Goal: Information Seeking & Learning: Learn about a topic

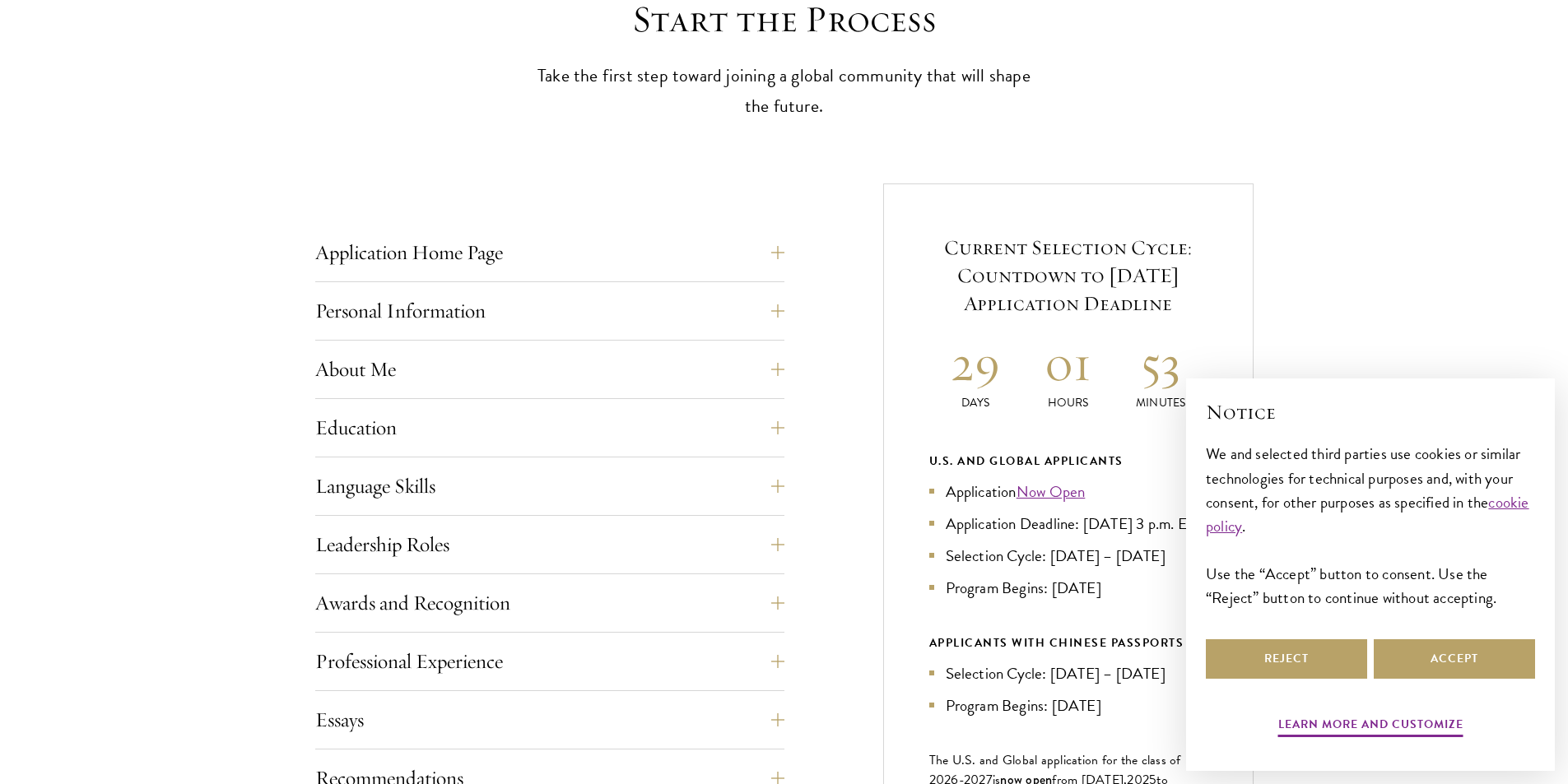
scroll to position [494, 0]
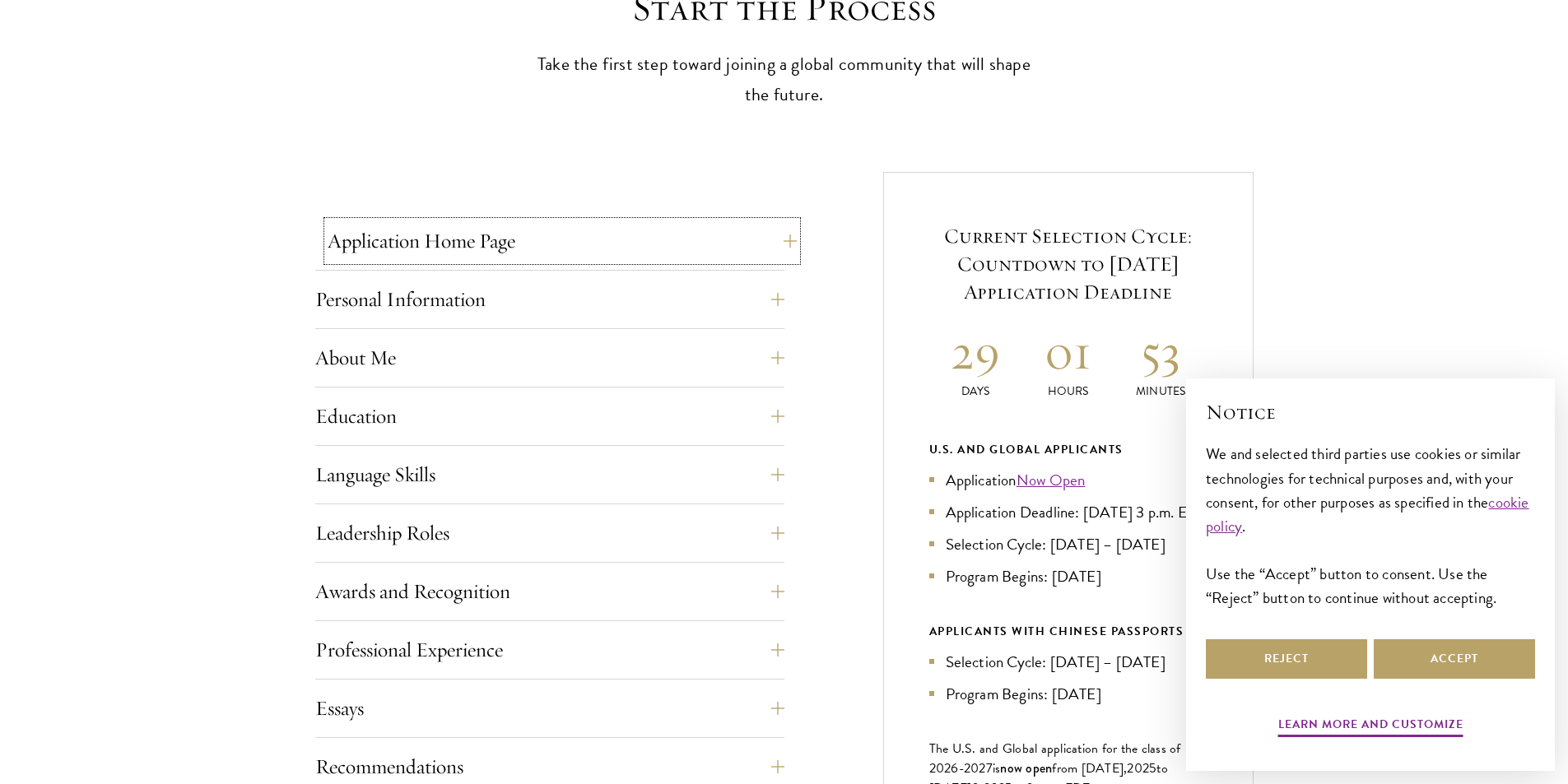
click at [732, 234] on button "Application Home Page" at bounding box center [562, 241] width 469 height 39
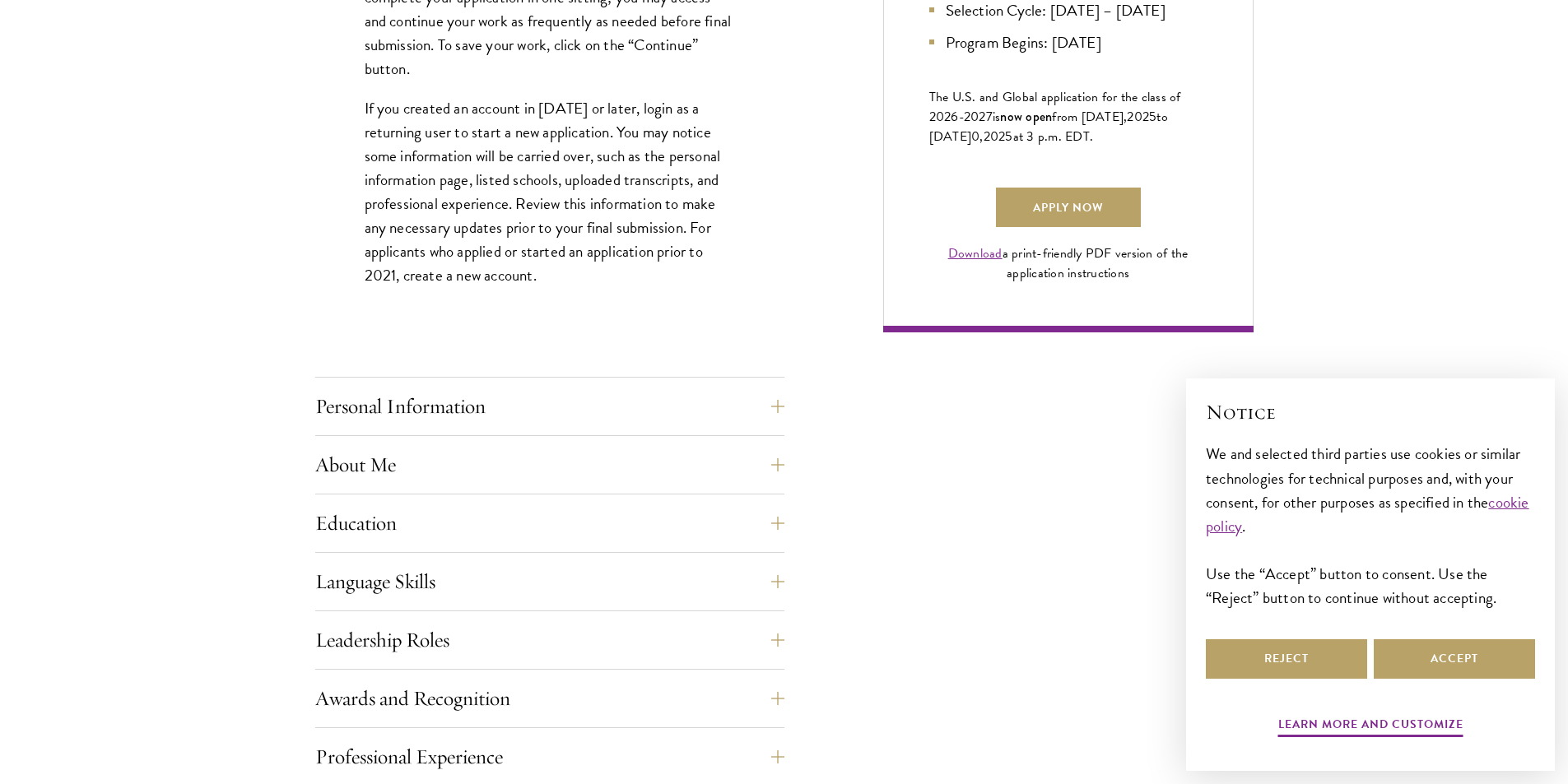
scroll to position [1152, 0]
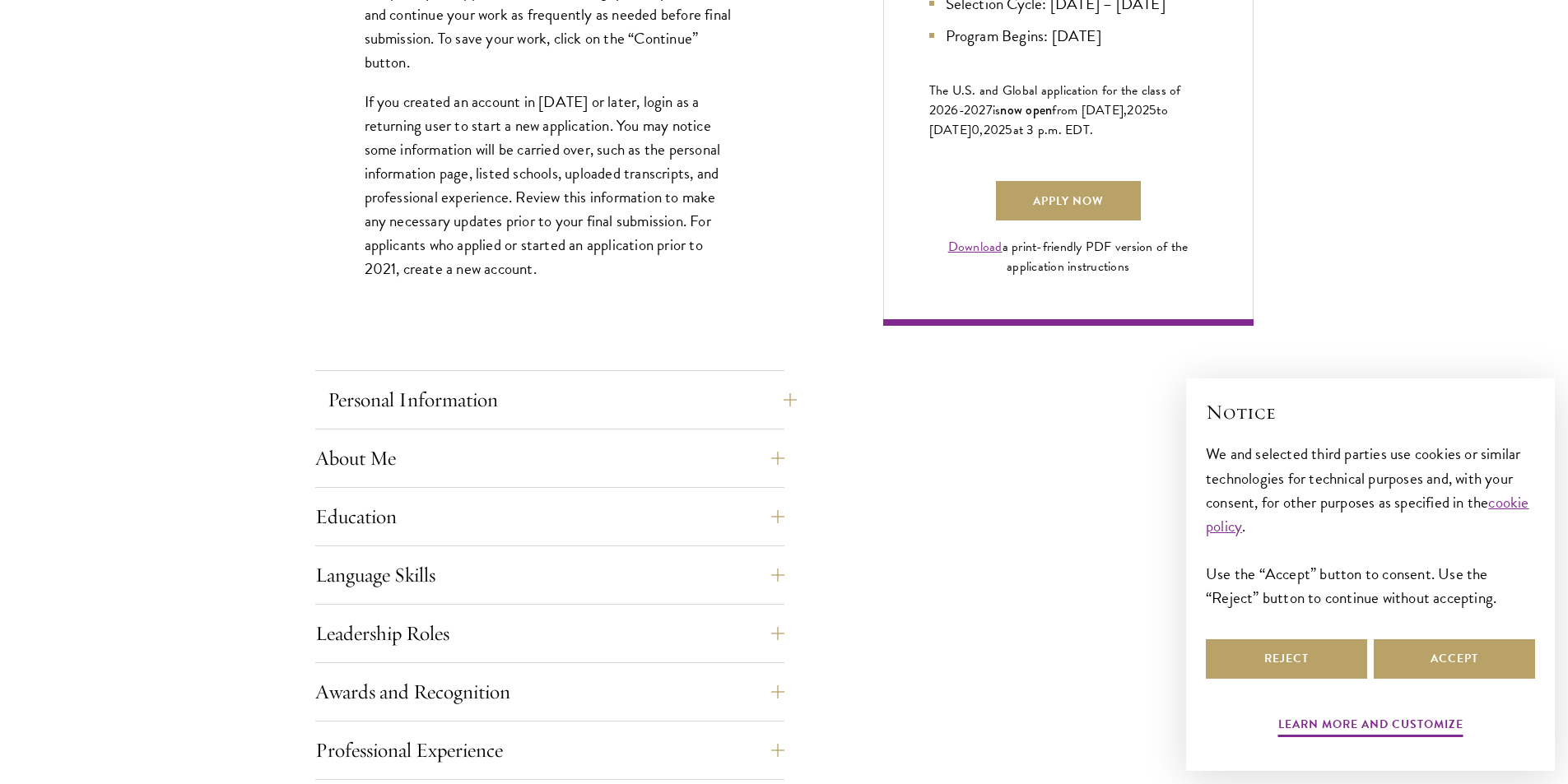
click at [646, 374] on div "Application Home Page The online application form must be completed in English.…" at bounding box center [550, 404] width 469 height 1684
click at [646, 383] on button "Personal Information" at bounding box center [562, 399] width 469 height 39
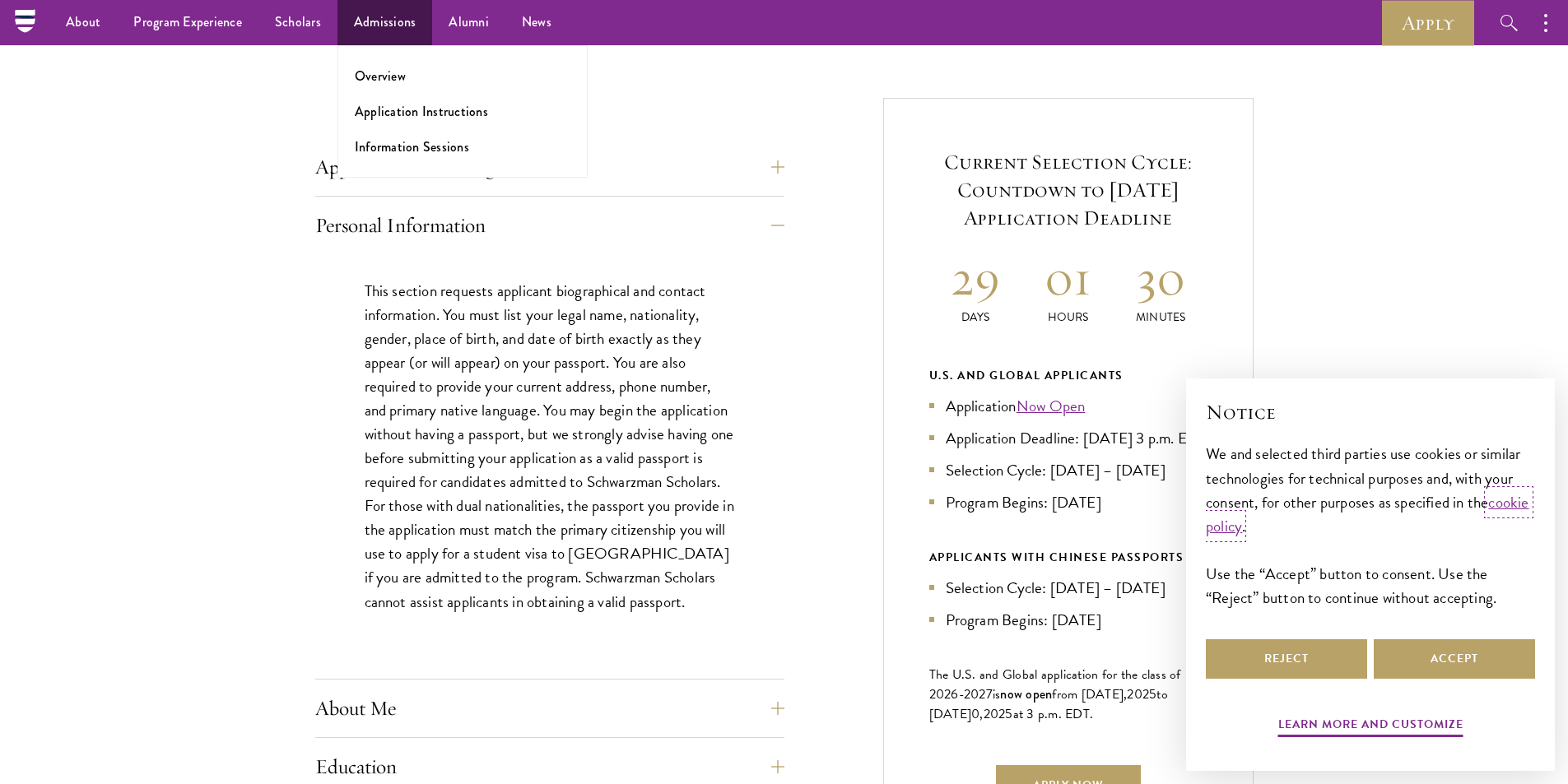
scroll to position [494, 0]
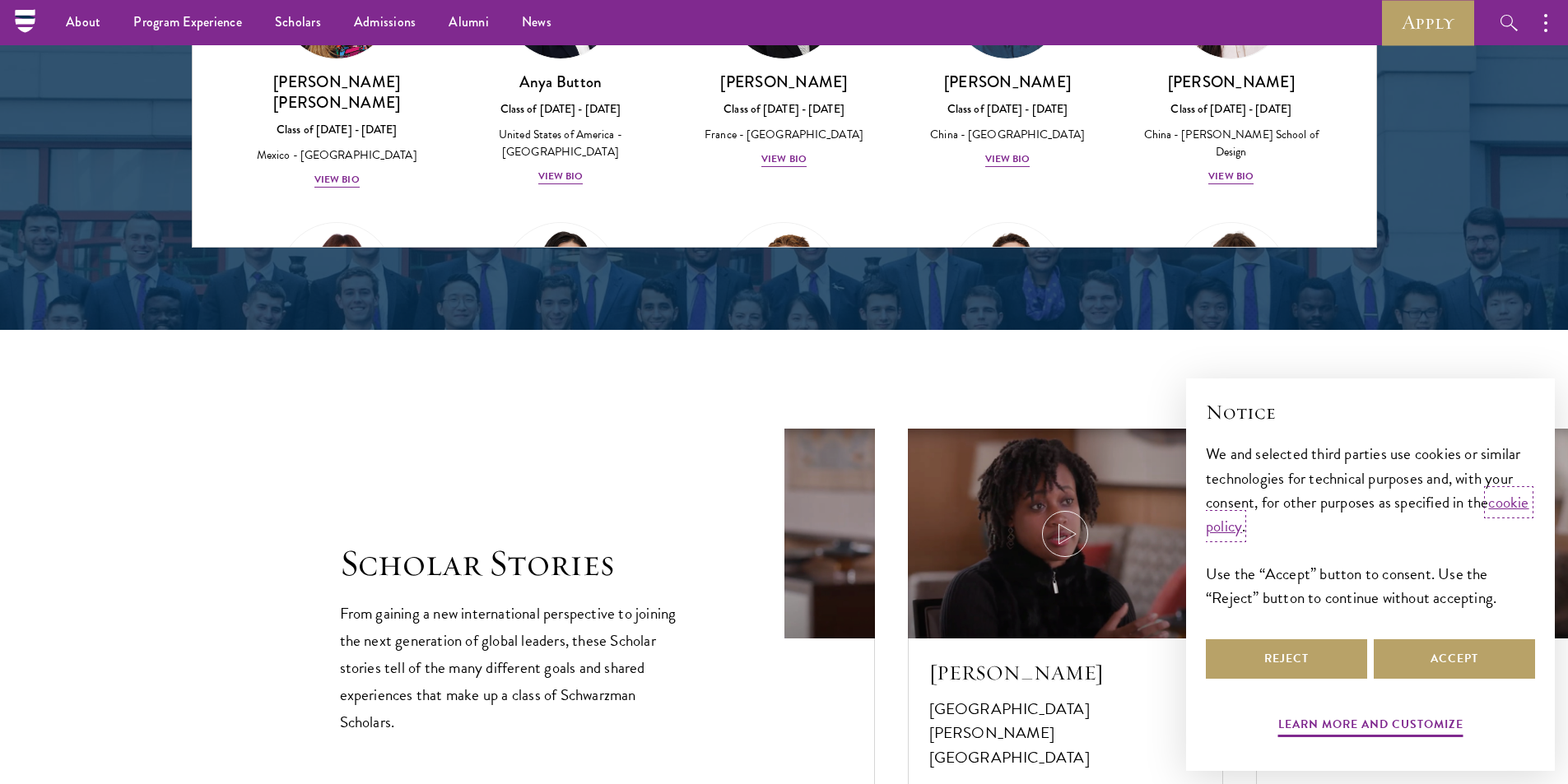
scroll to position [2303, 0]
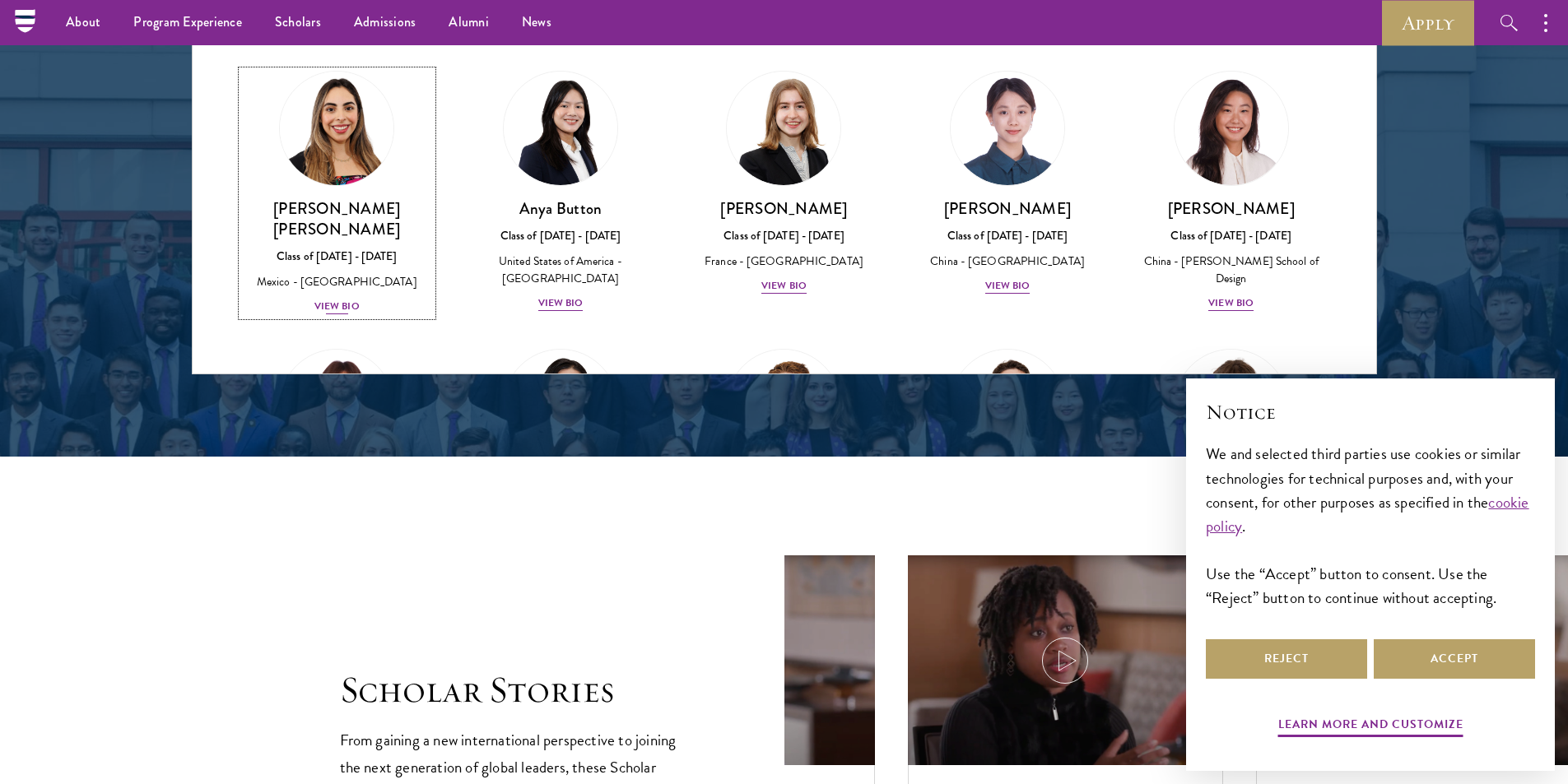
click at [339, 298] on div "View Bio" at bounding box center [337, 306] width 45 height 15
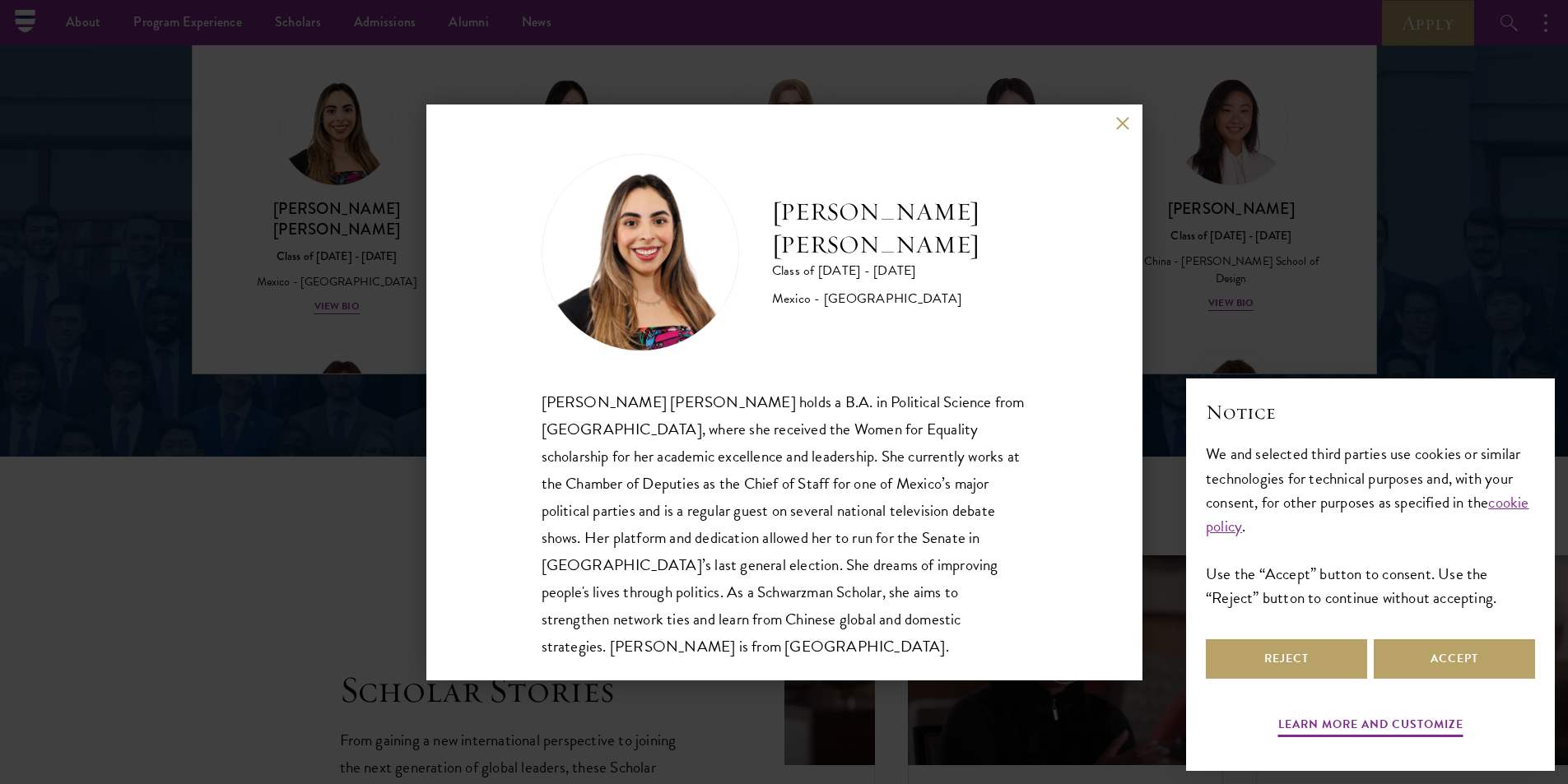
scroll to position [29, 0]
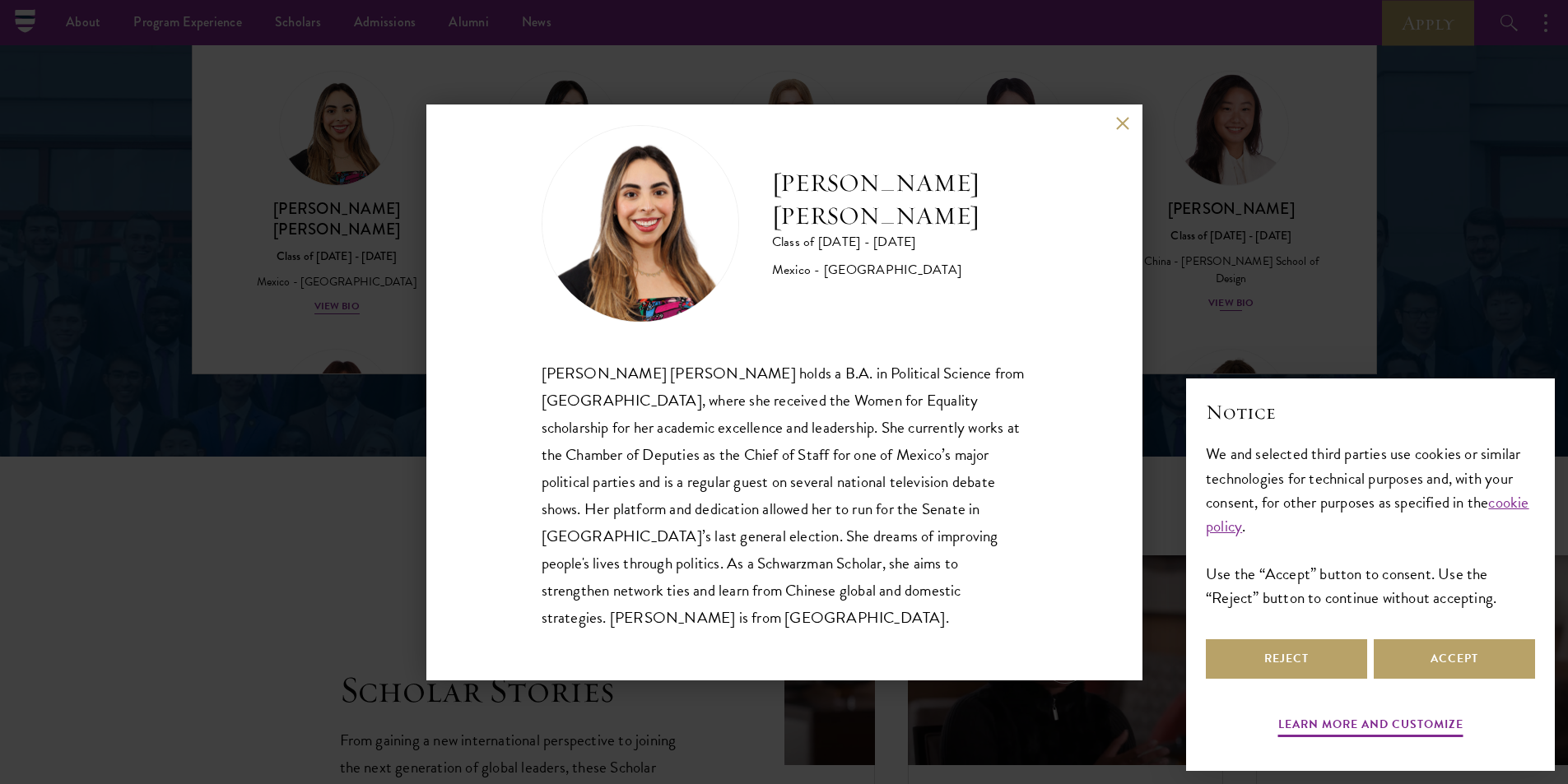
drag, startPoint x: 324, startPoint y: 444, endPoint x: 1230, endPoint y: 128, distance: 959.5
click at [324, 444] on div "[PERSON_NAME] [PERSON_NAME] Class of [DATE] - [DATE] [GEOGRAPHIC_DATA] - [GEOGR…" at bounding box center [784, 392] width 1568 height 784
click at [350, 154] on div "[PERSON_NAME] [PERSON_NAME] Class of [DATE] - [DATE] [GEOGRAPHIC_DATA] - [GEOGR…" at bounding box center [784, 392] width 1568 height 784
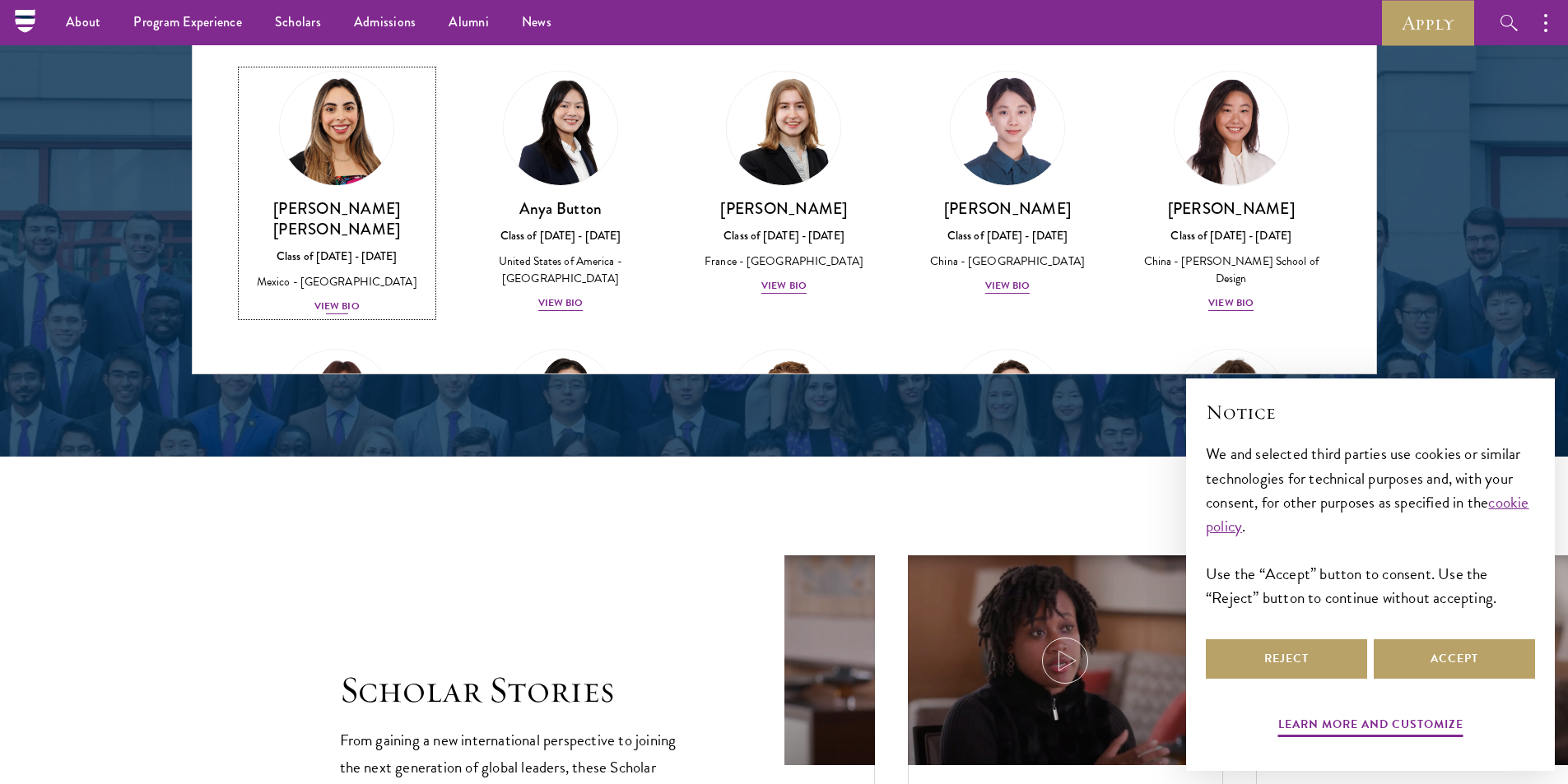
click at [362, 198] on h3 "[PERSON_NAME] [PERSON_NAME]" at bounding box center [337, 218] width 191 height 41
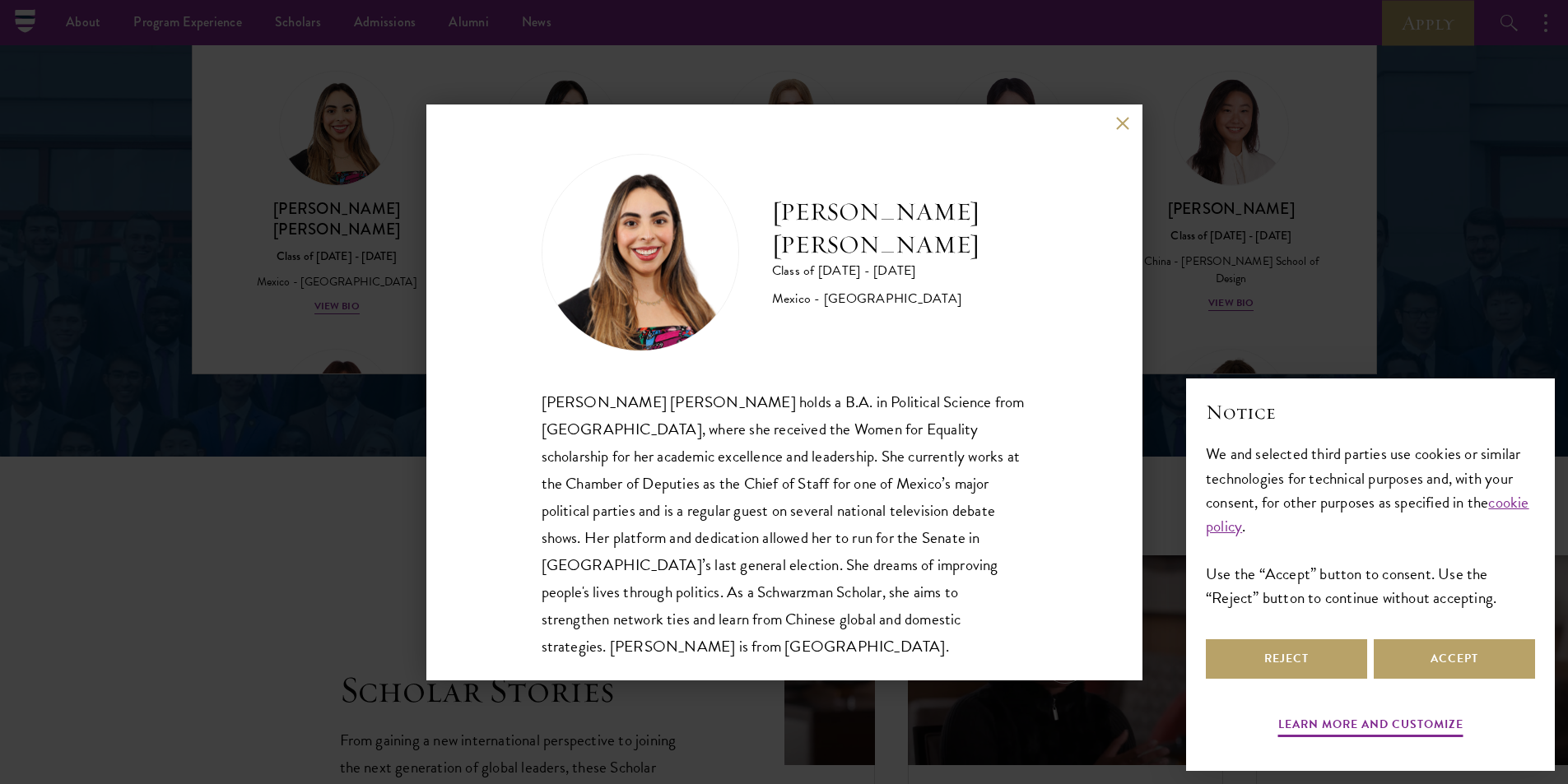
drag, startPoint x: 420, startPoint y: 216, endPoint x: 397, endPoint y: 216, distance: 23.0
click at [418, 215] on div "[PERSON_NAME] [PERSON_NAME] Class of [DATE] - [DATE] [GEOGRAPHIC_DATA] - [GEOGR…" at bounding box center [784, 392] width 1568 height 784
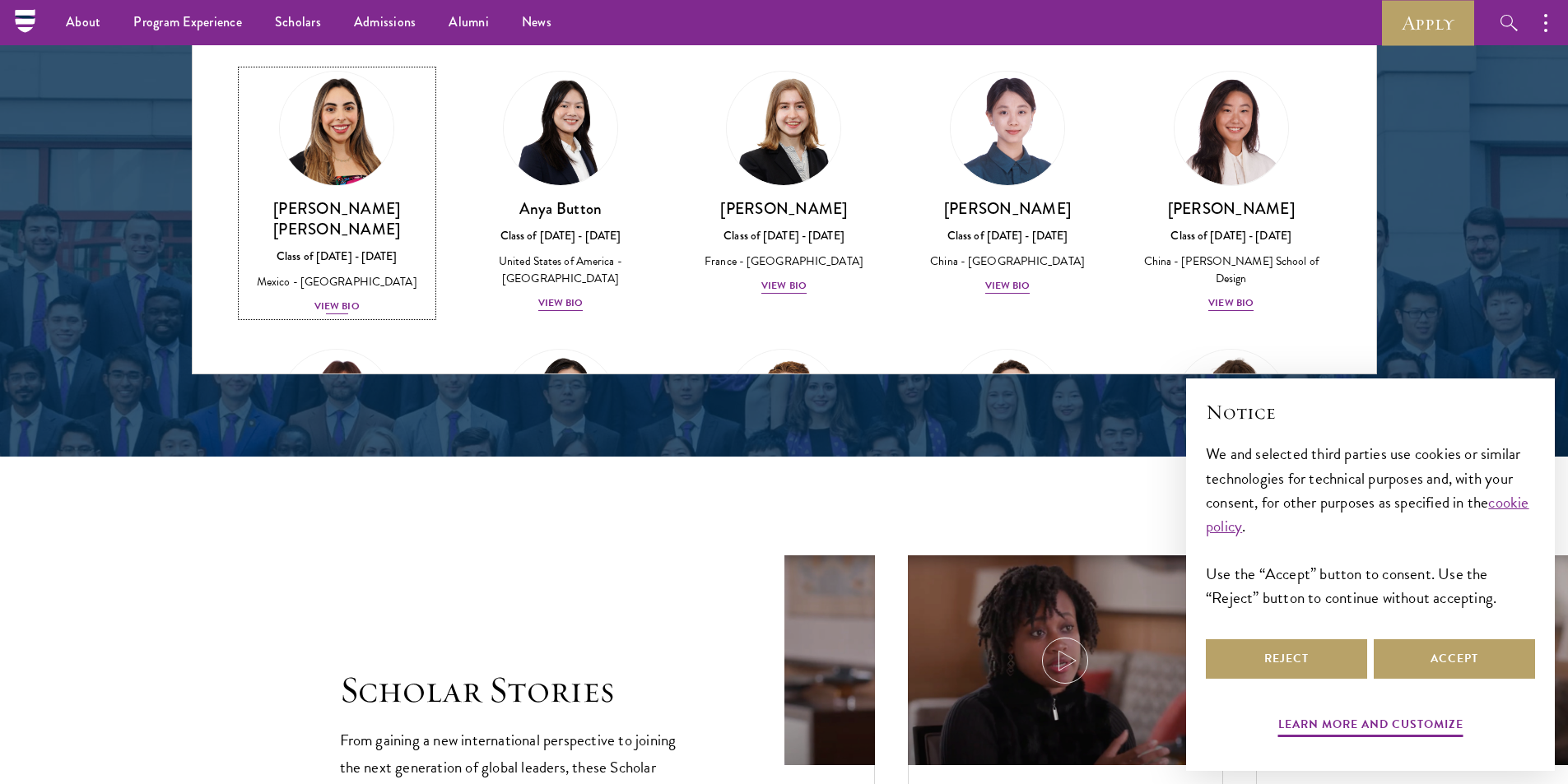
click at [308, 198] on h3 "[PERSON_NAME] [PERSON_NAME]" at bounding box center [337, 218] width 191 height 41
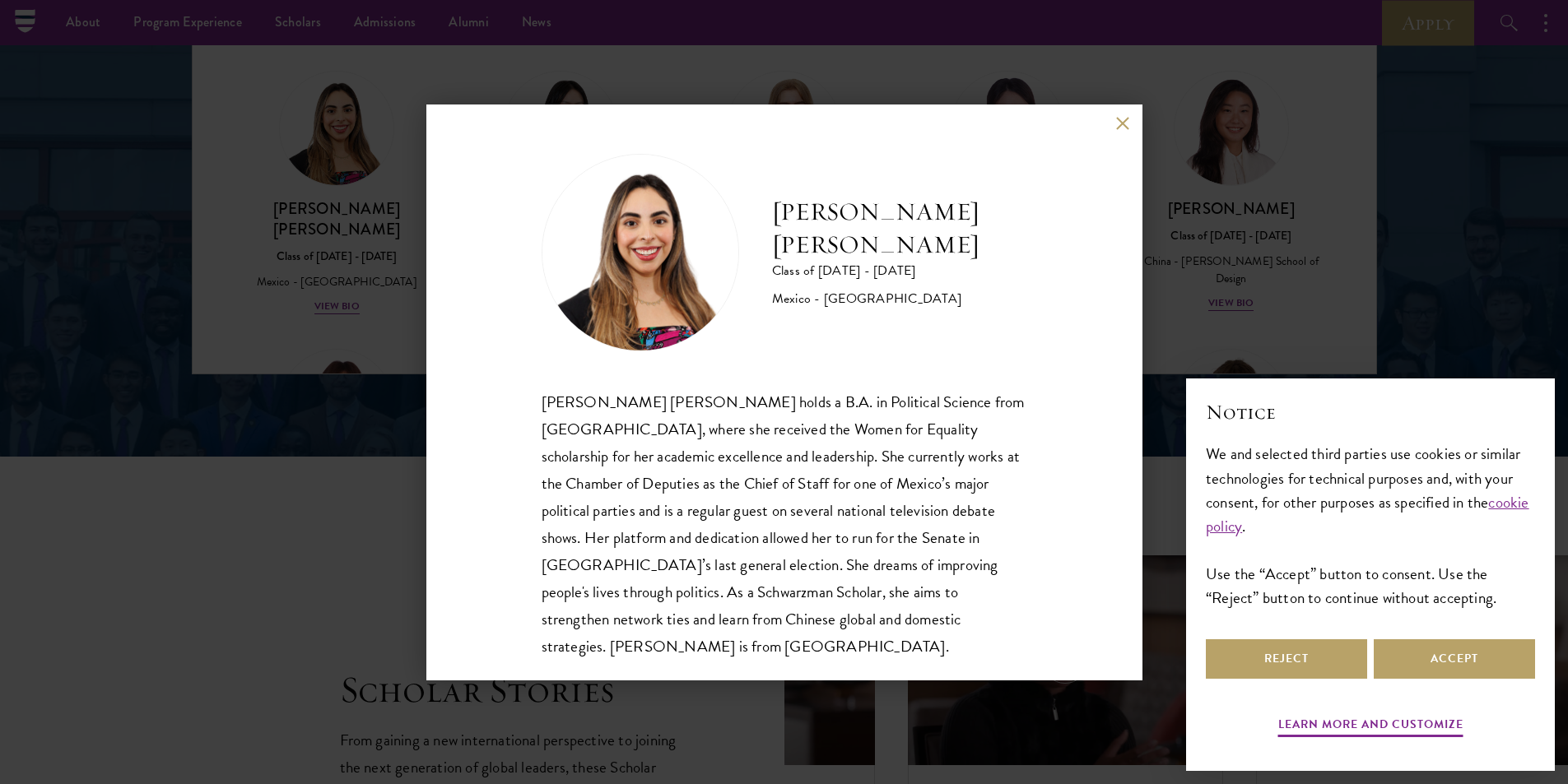
drag, startPoint x: 203, startPoint y: 195, endPoint x: 260, endPoint y: 119, distance: 95.0
click at [203, 195] on div "[PERSON_NAME] [PERSON_NAME] Class of [DATE] - [DATE] [GEOGRAPHIC_DATA] - [GEOGR…" at bounding box center [784, 392] width 1568 height 784
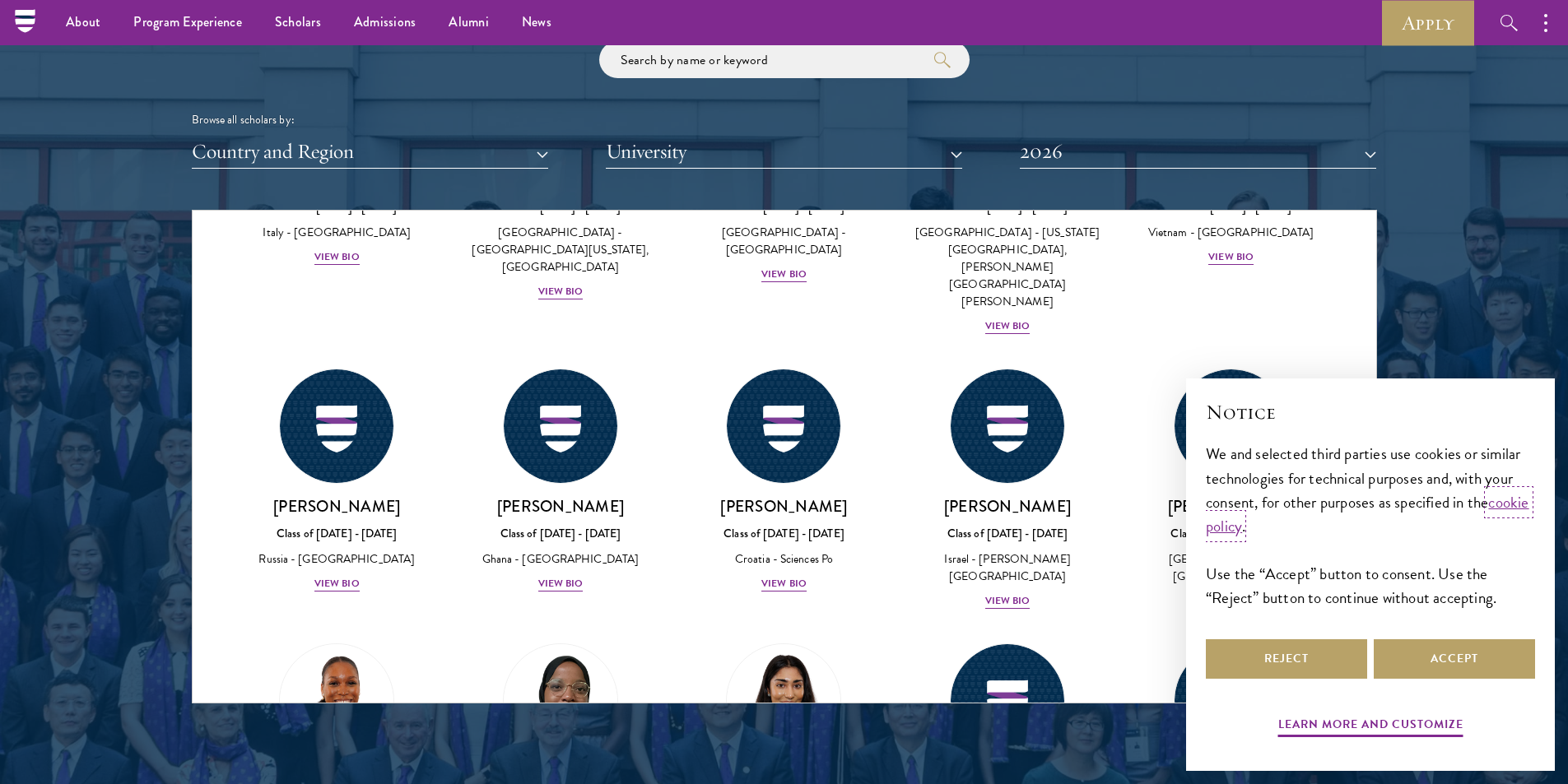
scroll to position [6086, 0]
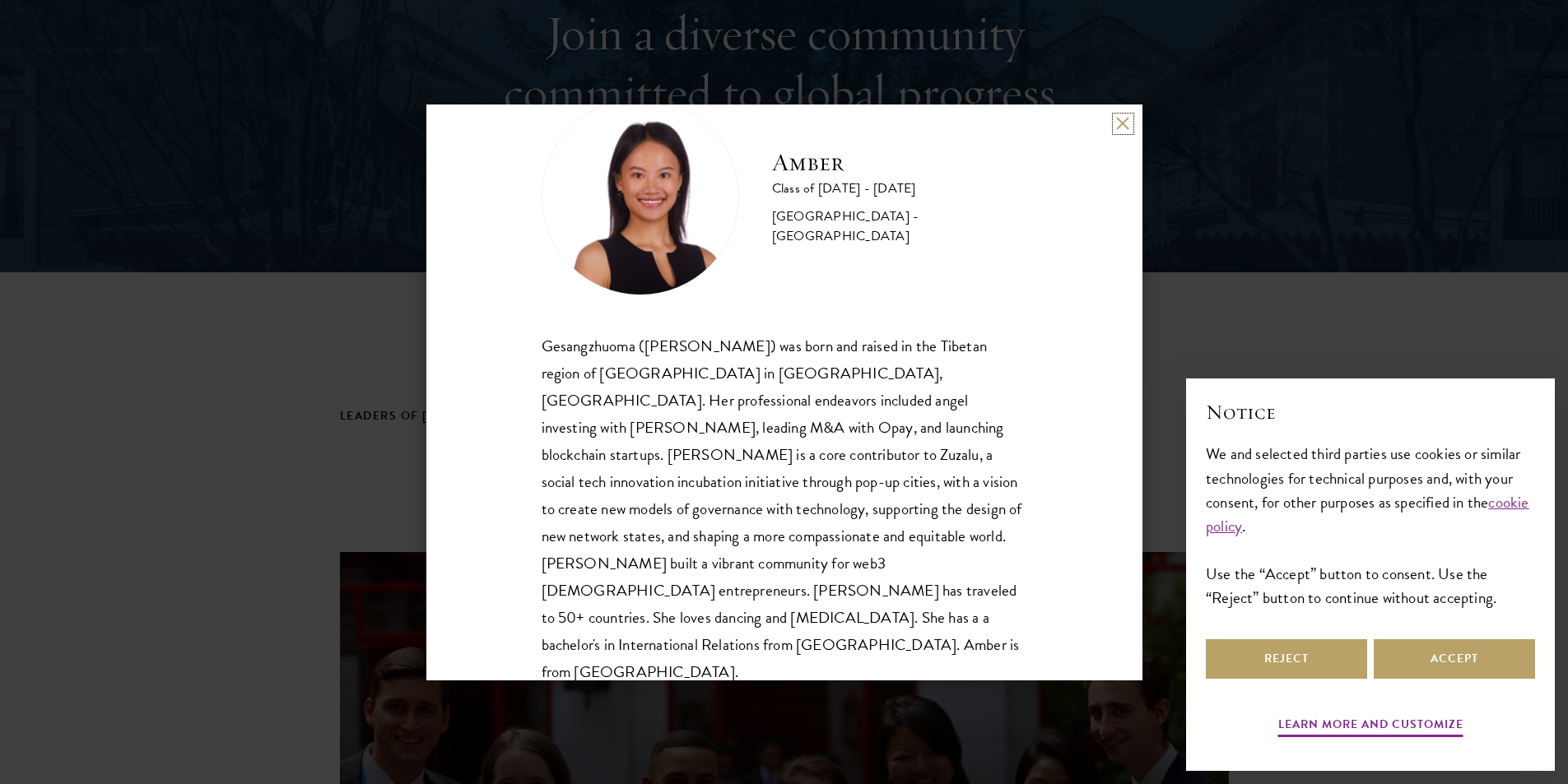
scroll to position [247, 0]
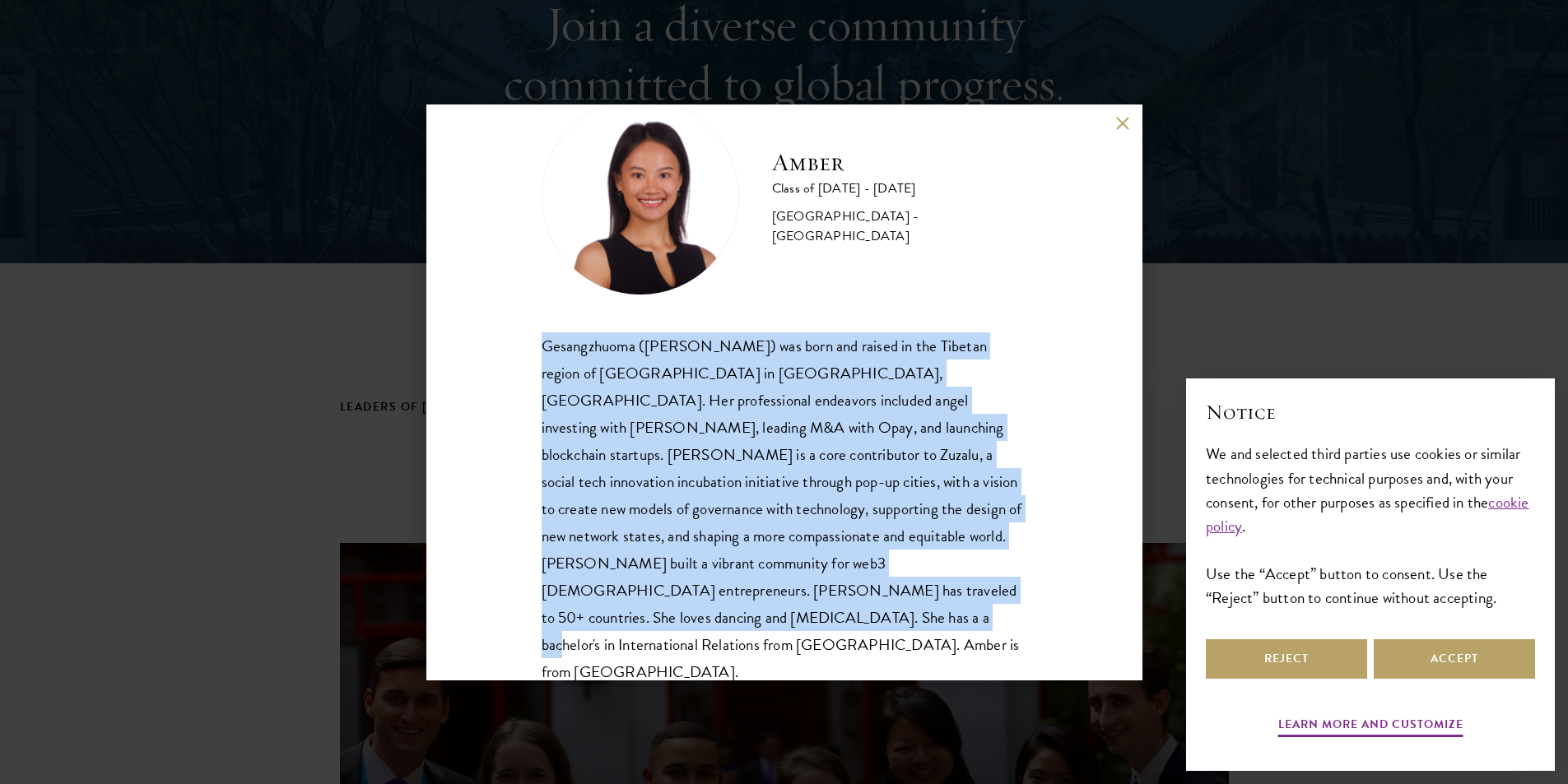
drag, startPoint x: 536, startPoint y: 347, endPoint x: 971, endPoint y: 608, distance: 507.3
click at [971, 608] on div "Amber Class of 2025 - 2026 China - Peking University Gesangzhuoma (Amber) was b…" at bounding box center [784, 392] width 716 height 576
copy div "Gesangzhuoma (Amber) was born and raised in the Tibetan region of Shangri-La in…"
click at [297, 214] on div "Amber Class of 2025 - 2026 China - Peking University Gesangzhuoma (Amber) was b…" at bounding box center [784, 392] width 1568 height 784
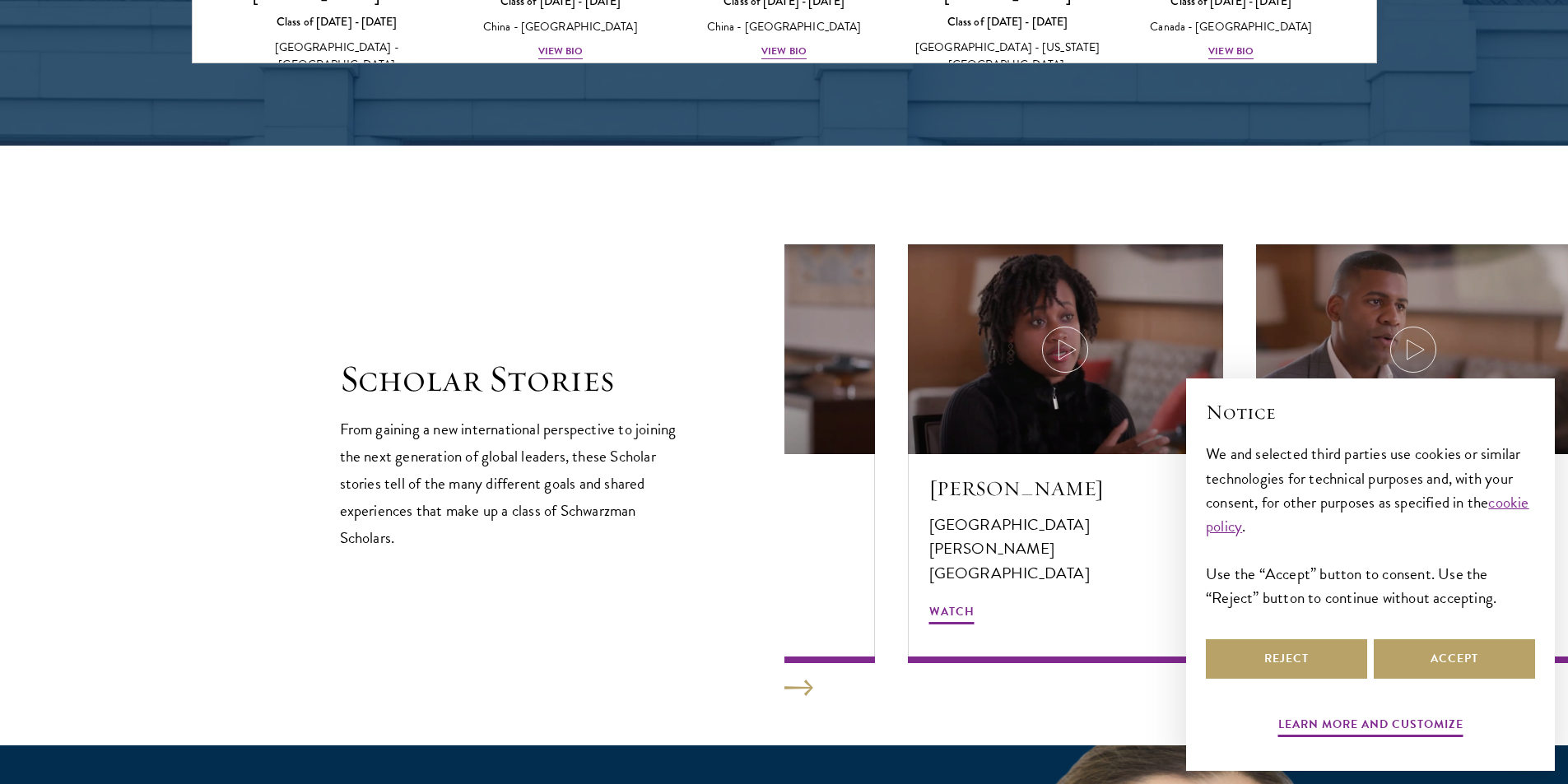
scroll to position [2714, 0]
